Goal: Task Accomplishment & Management: Manage account settings

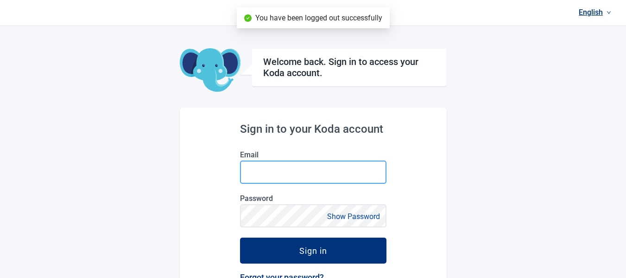
click at [278, 177] on input "Email" at bounding box center [313, 171] width 147 height 23
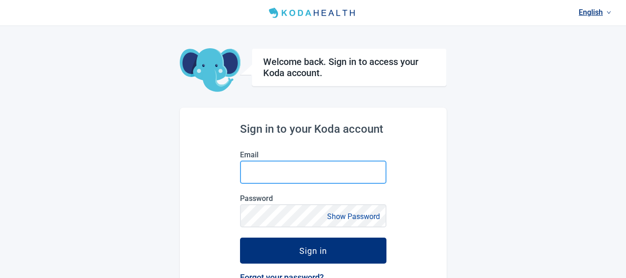
type input "[EMAIL_ADDRESS][DOMAIN_NAME]"
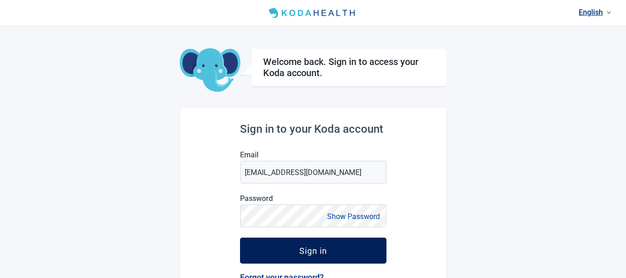
click at [314, 250] on div "Sign in" at bounding box center [314, 250] width 28 height 9
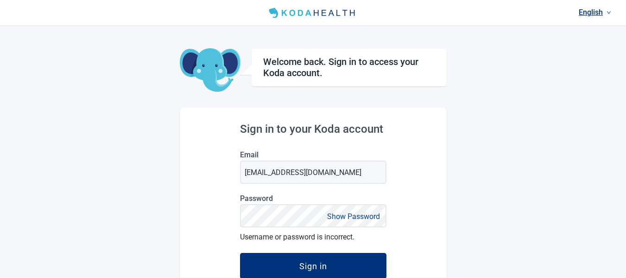
click at [332, 215] on button "Show Password" at bounding box center [354, 216] width 58 height 13
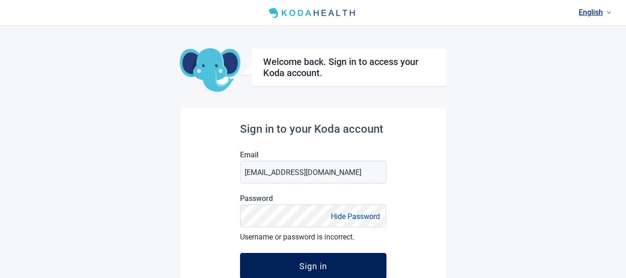
click at [325, 270] on div "Sign in" at bounding box center [314, 265] width 28 height 9
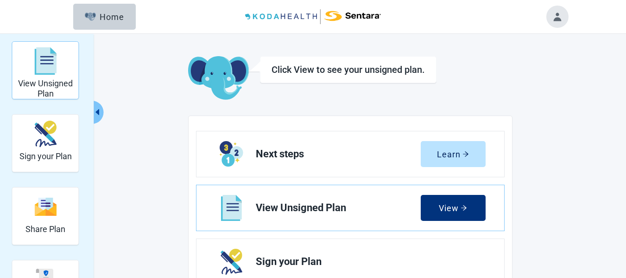
click at [54, 68] on img "View Unsigned Plan" at bounding box center [45, 61] width 22 height 28
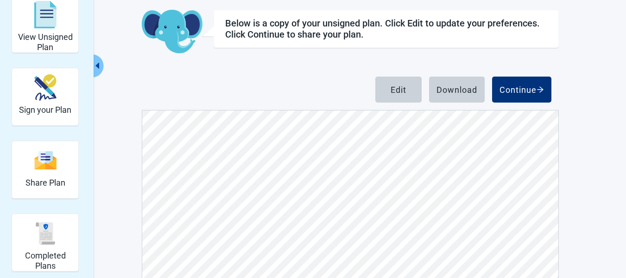
scroll to position [3879, 0]
click at [389, 91] on button "Edit" at bounding box center [399, 90] width 46 height 26
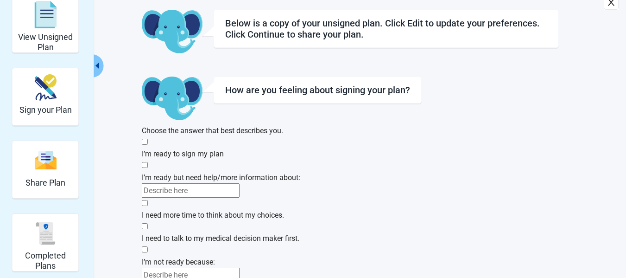
click at [485, 178] on div "How are you feeling about signing your plan? Choose the answer that best descri…" at bounding box center [350, 192] width 417 height 231
click at [485, 168] on div "How are you feeling about signing your plan? Choose the answer that best descri…" at bounding box center [350, 192] width 417 height 231
click at [608, 6] on icon "close" at bounding box center [611, 2] width 6 height 7
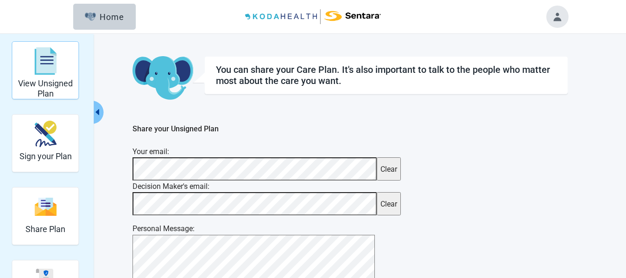
click at [61, 77] on div "View Unsigned Plan" at bounding box center [45, 61] width 59 height 35
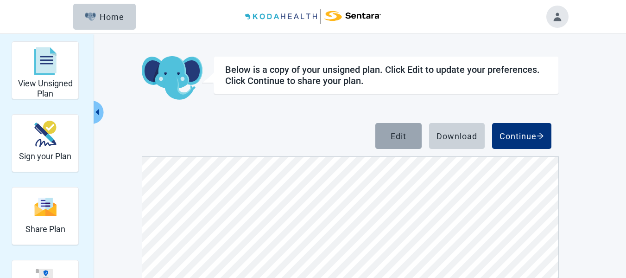
click at [402, 137] on div "Edit" at bounding box center [399, 135] width 16 height 9
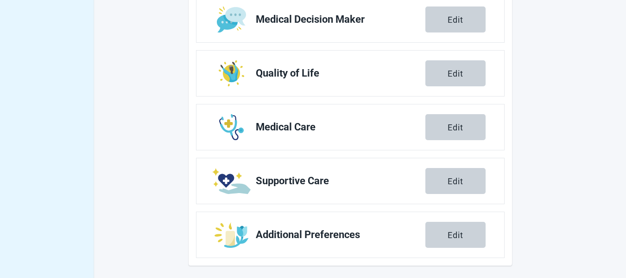
scroll to position [407, 0]
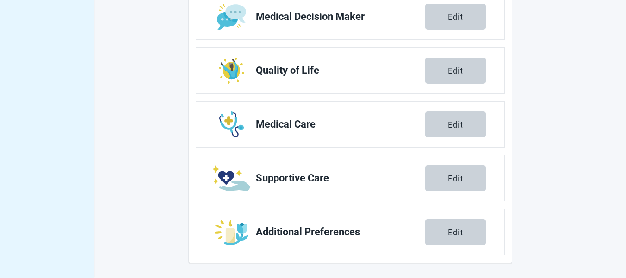
drag, startPoint x: 452, startPoint y: 232, endPoint x: 446, endPoint y: 232, distance: 6.5
click at [452, 232] on div "Edit" at bounding box center [456, 231] width 16 height 9
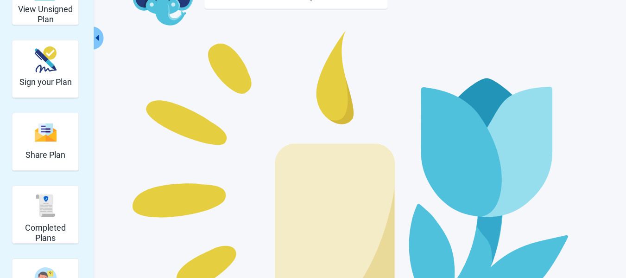
scroll to position [82, 0]
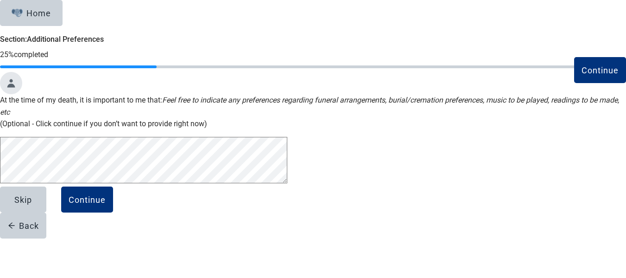
click at [504, 236] on div "Continue At the time of my death, it is important to me that: Feel free to indi…" at bounding box center [313, 166] width 626 height 144
click at [609, 238] on main "Continue At the time of my death, it is important to me that: Feel free to indi…" at bounding box center [313, 166] width 626 height 144
click at [448, 186] on div "Continue At the time of my death, it is important to me that: Feel free to indi…" at bounding box center [313, 140] width 626 height 92
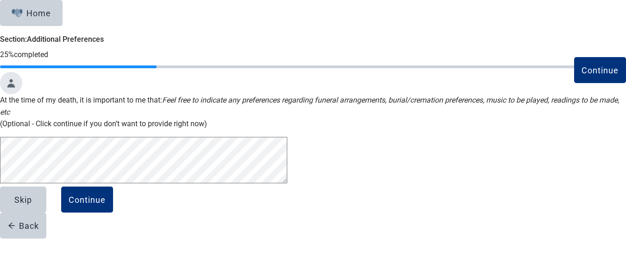
scroll to position [128, 0]
click at [440, 186] on div "Continue At the time of my death, it is important to me that: Feel free to indi…" at bounding box center [313, 140] width 626 height 92
click at [106, 204] on div "Continue" at bounding box center [87, 199] width 37 height 9
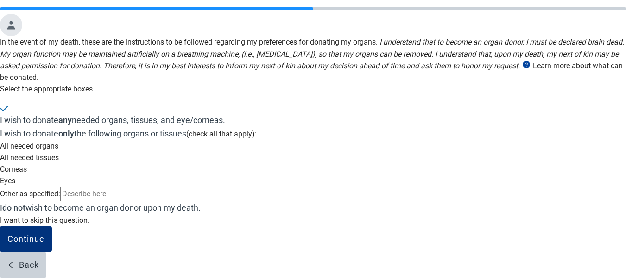
scroll to position [294, 0]
click at [45, 243] on div "Continue" at bounding box center [25, 238] width 37 height 9
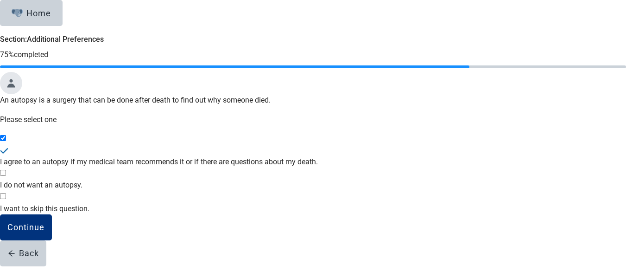
scroll to position [18, 0]
click at [45, 232] on div "Continue" at bounding box center [25, 227] width 37 height 9
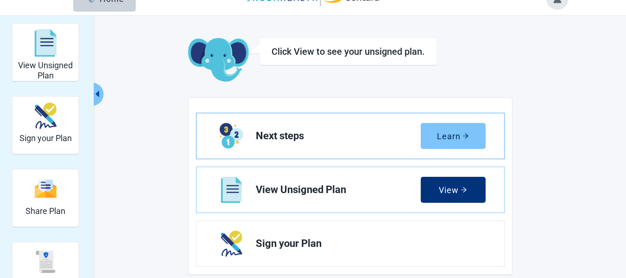
click at [465, 138] on icon "arrow-right" at bounding box center [466, 136] width 6 height 6
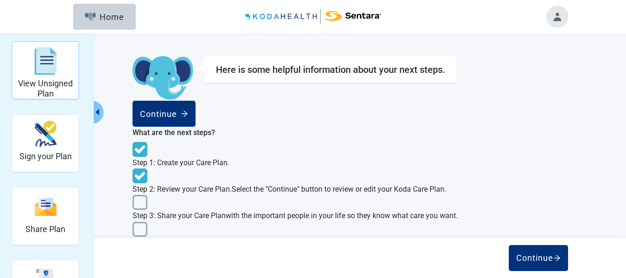
click at [53, 76] on div "View Unsigned Plan" at bounding box center [45, 61] width 59 height 35
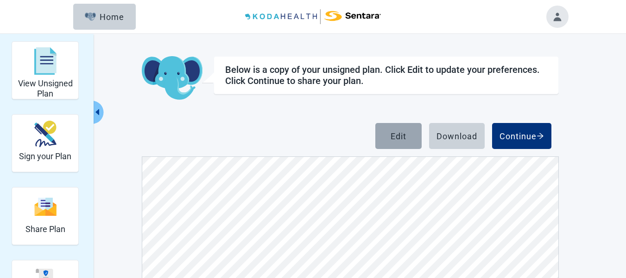
click at [401, 134] on div "Edit" at bounding box center [399, 135] width 16 height 9
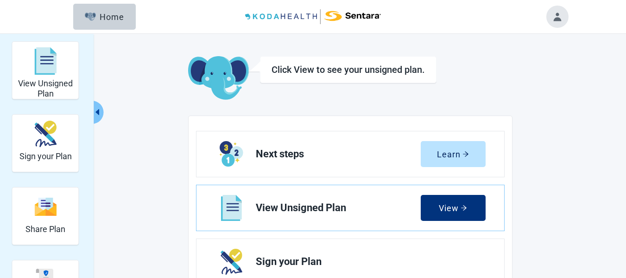
scroll to position [46, 0]
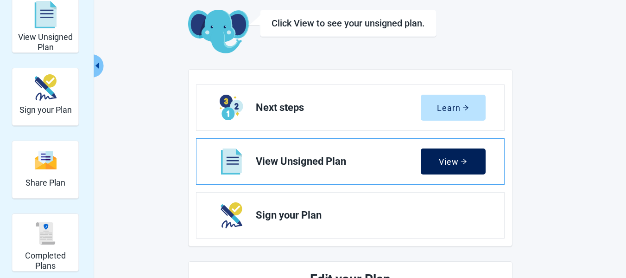
click at [441, 163] on div "View" at bounding box center [453, 161] width 28 height 9
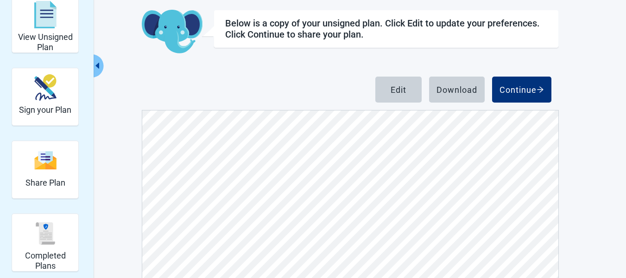
scroll to position [3570, 0]
click at [389, 91] on button "Edit" at bounding box center [399, 90] width 46 height 26
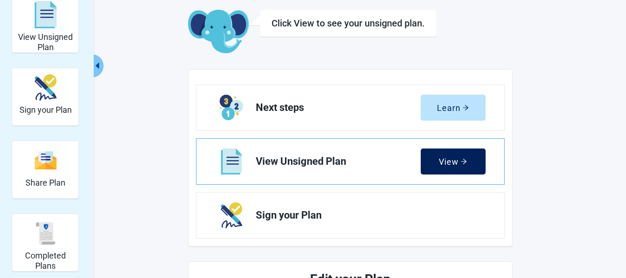
click at [461, 163] on icon "arrow-right" at bounding box center [464, 161] width 6 height 6
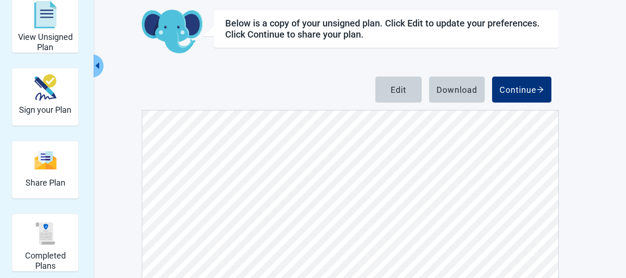
scroll to position [3895, 0]
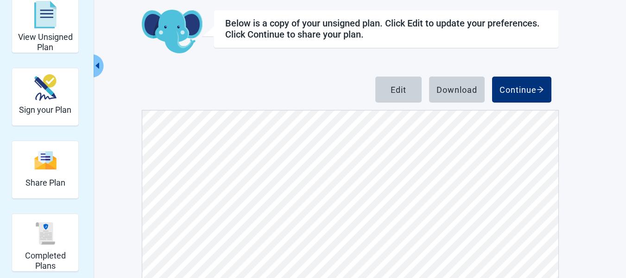
scroll to position [5085, 0]
click at [528, 91] on div "Continue" at bounding box center [522, 89] width 45 height 9
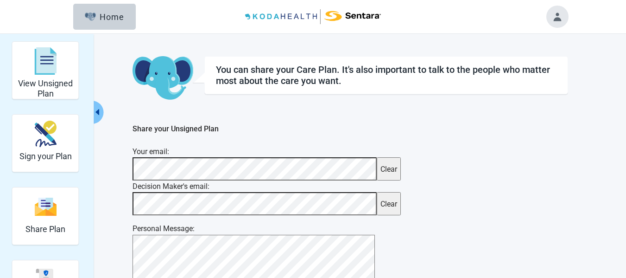
click at [561, 19] on button "Toggle account menu" at bounding box center [558, 17] width 22 height 22
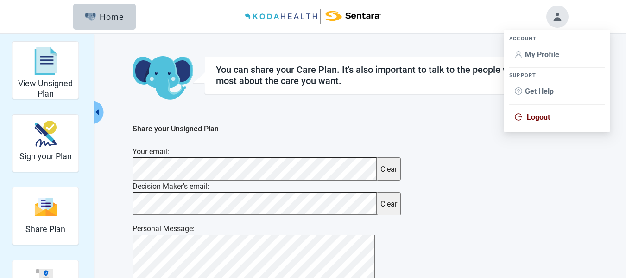
click at [535, 121] on span "Logout" at bounding box center [538, 117] width 23 height 9
